Goal: Find specific page/section: Find specific page/section

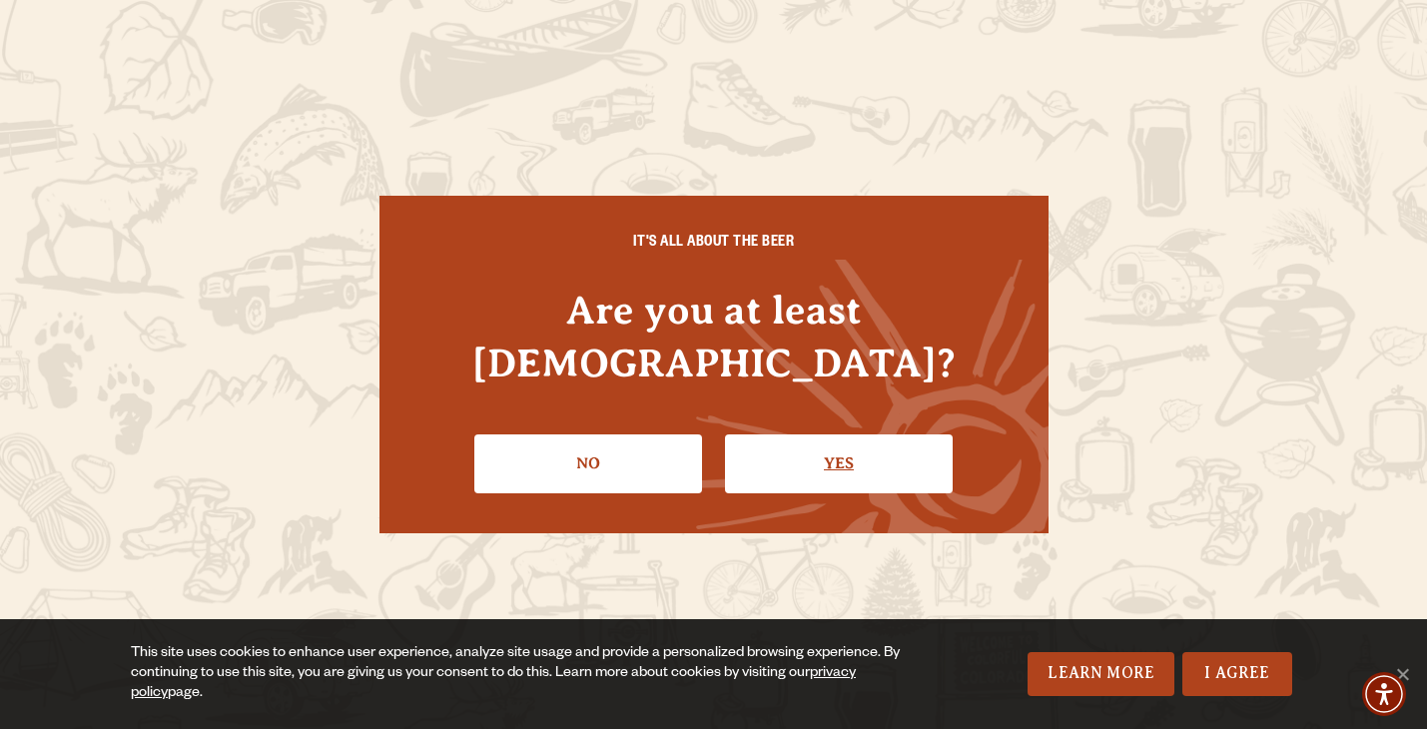
click at [780, 440] on link "Yes" at bounding box center [839, 463] width 228 height 58
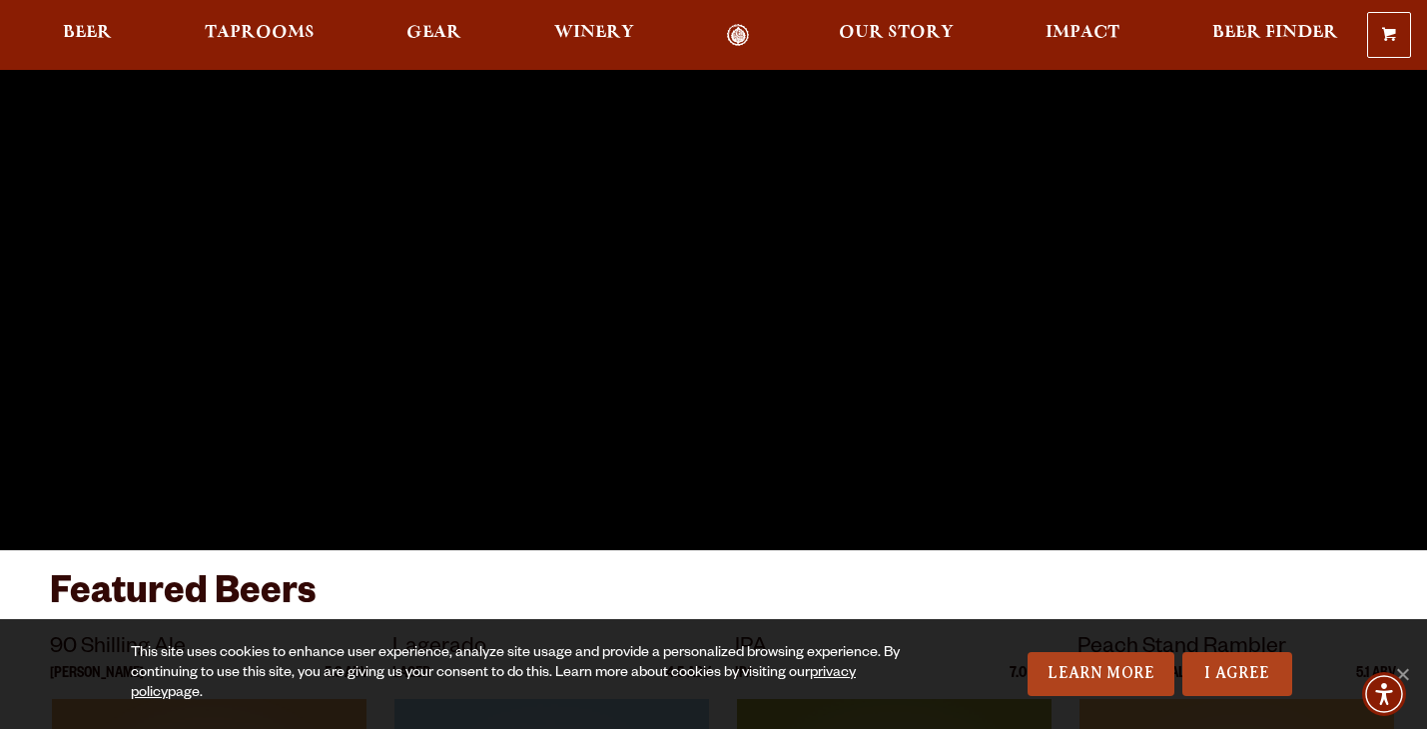
scroll to position [256, 0]
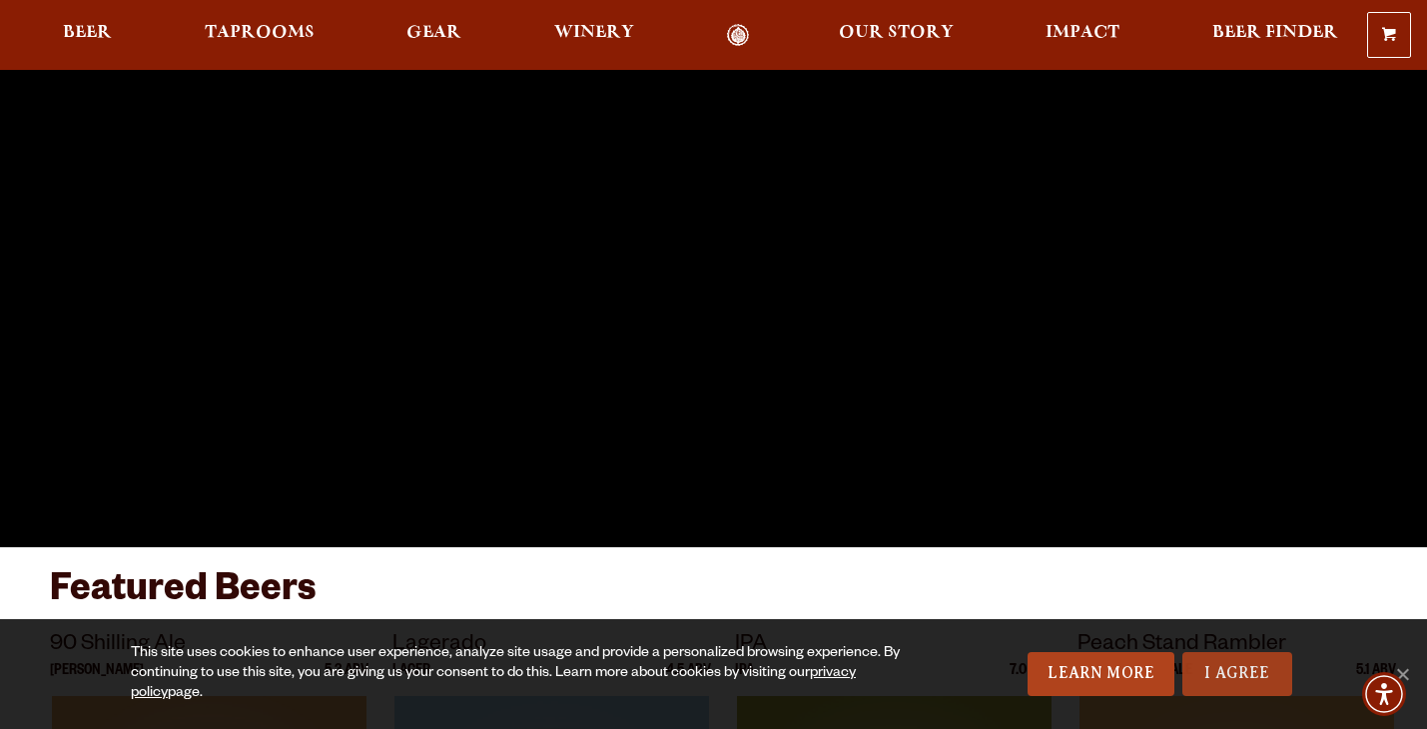
click at [1242, 668] on link "I Agree" at bounding box center [1237, 674] width 110 height 44
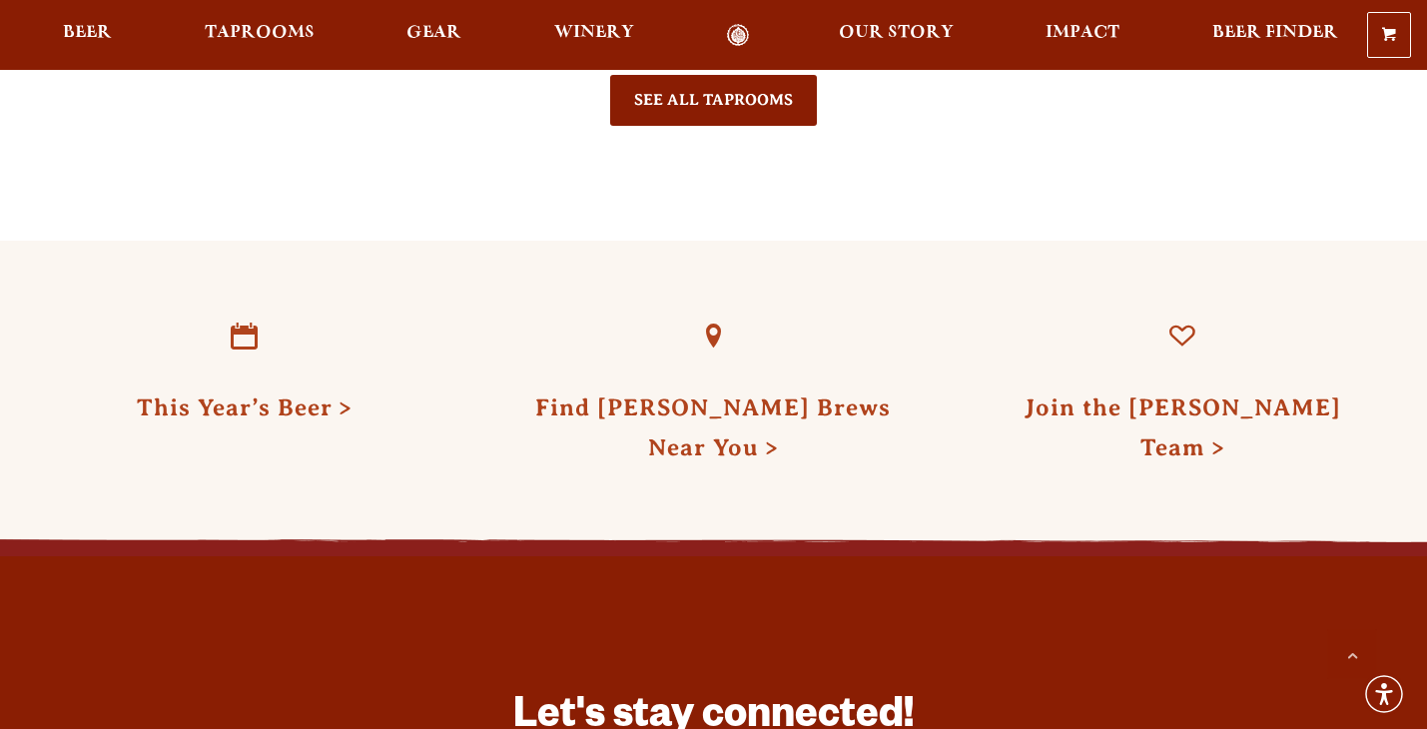
scroll to position [5030, 0]
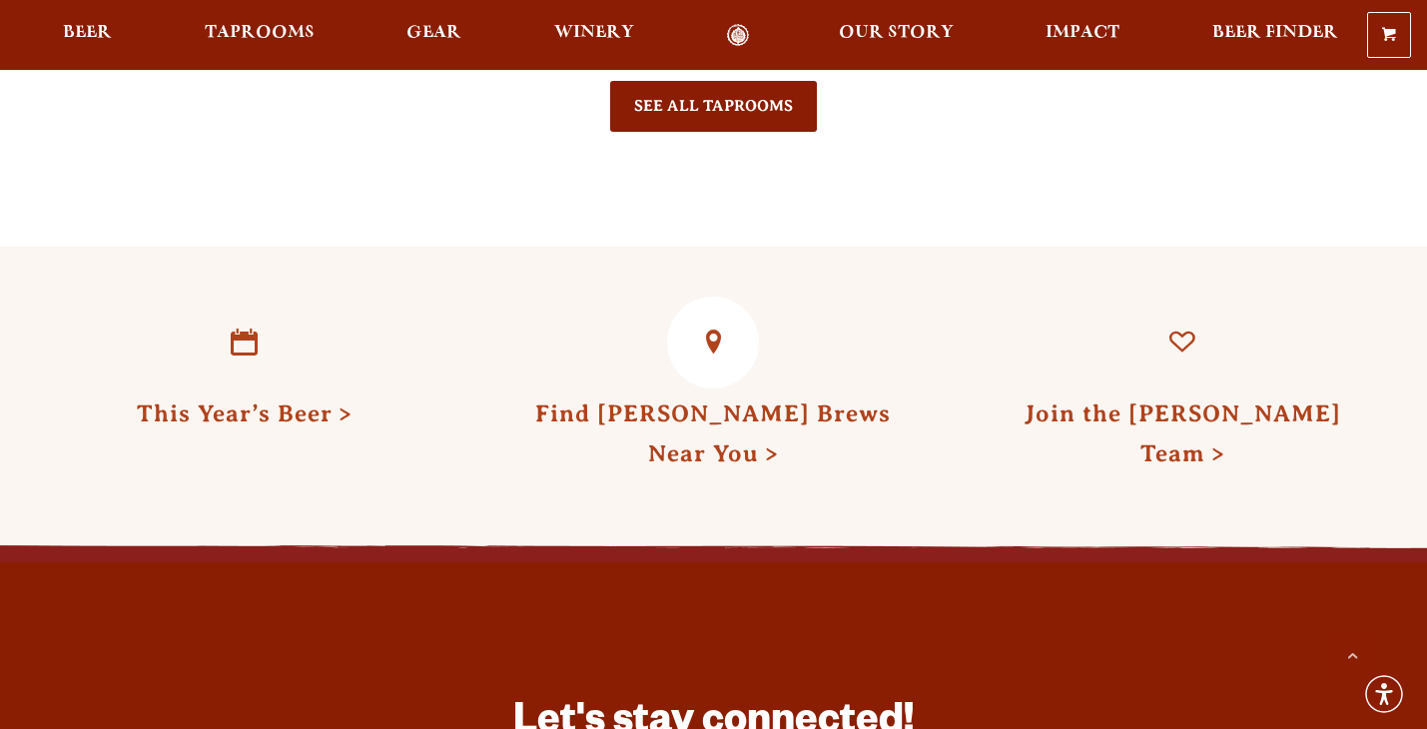
click at [713, 320] on link at bounding box center [713, 343] width 92 height 92
